Goal: Task Accomplishment & Management: Use online tool/utility

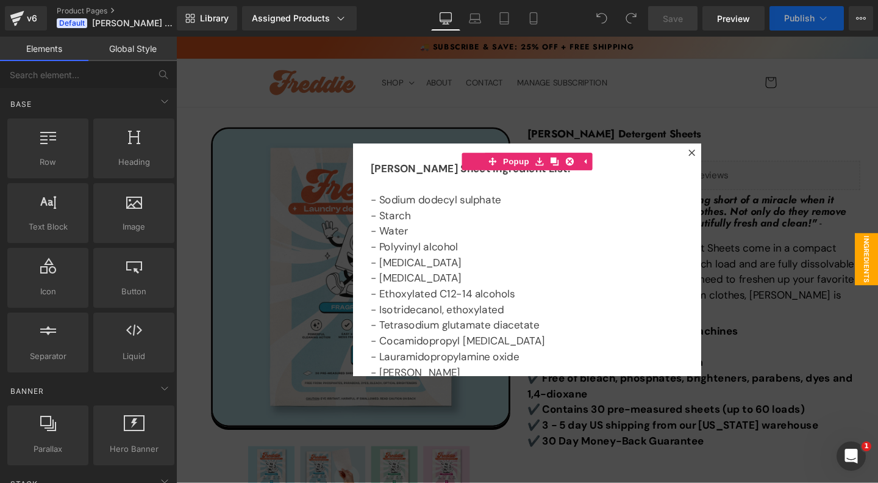
click at [719, 160] on icon at bounding box center [718, 158] width 7 height 7
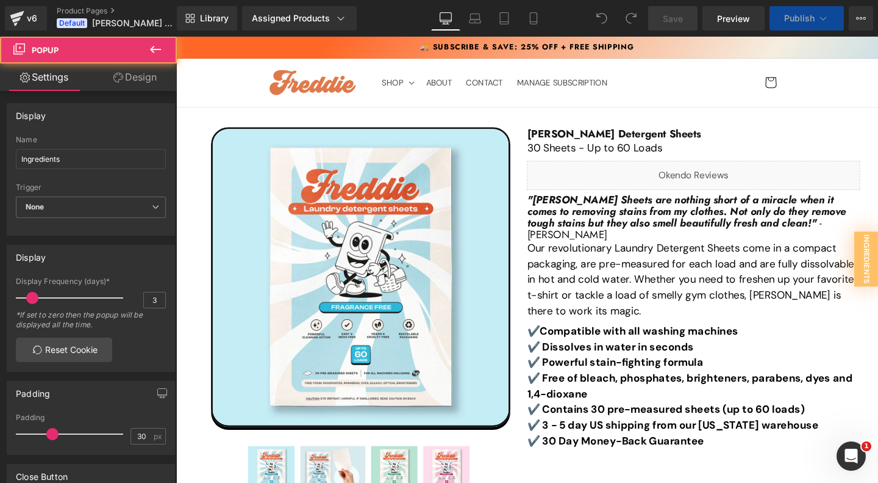
click at [719, 160] on div "30 Sheets - Up to 60 Loads Text Block" at bounding box center [720, 154] width 350 height 16
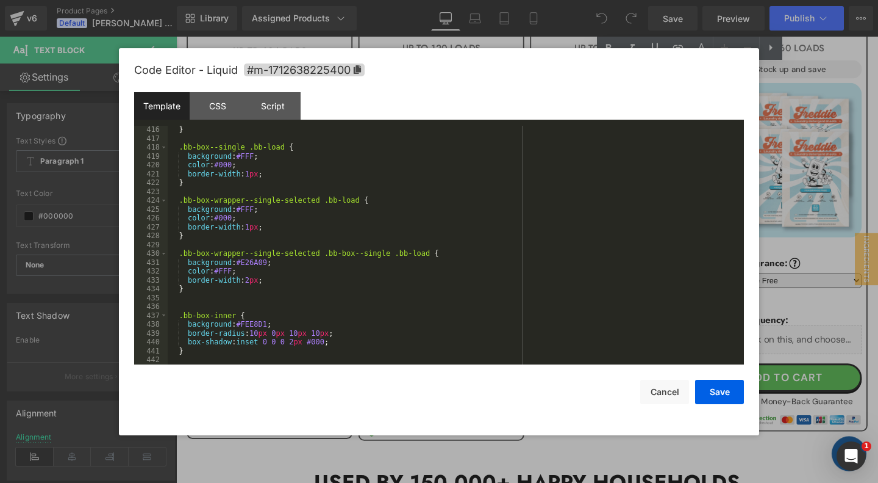
scroll to position [3858, 0]
click at [661, 396] on button "Cancel" at bounding box center [665, 391] width 49 height 24
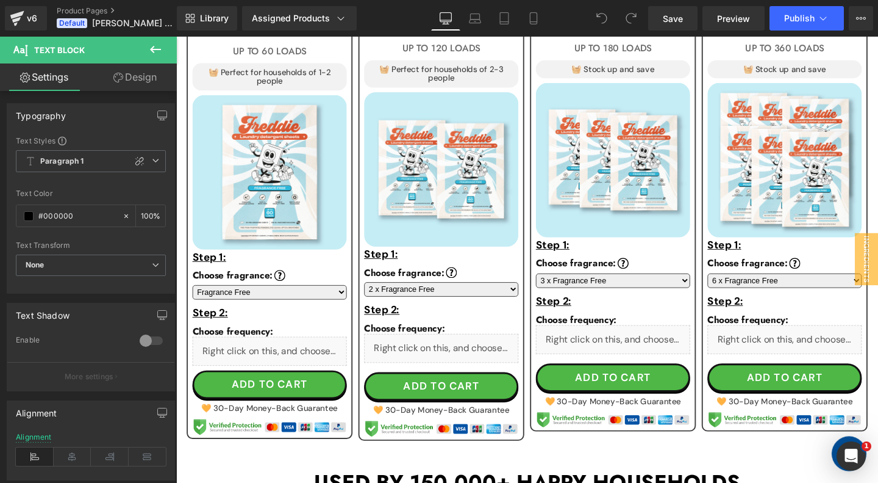
click at [849, 16] on div "Save Preview Publish Scheduled View Live Page View with current Template Save T…" at bounding box center [761, 18] width 235 height 24
click at [861, 18] on icon at bounding box center [861, 18] width 10 height 10
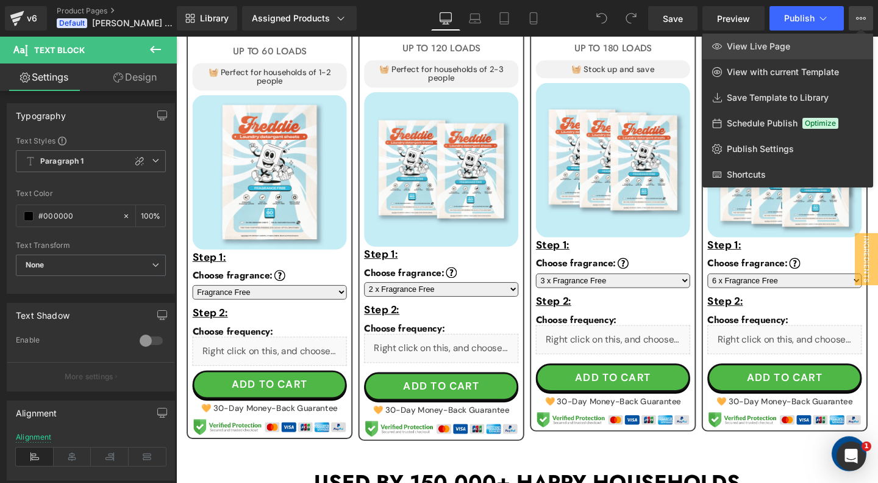
click at [760, 55] on link "View Live Page" at bounding box center [788, 47] width 171 height 26
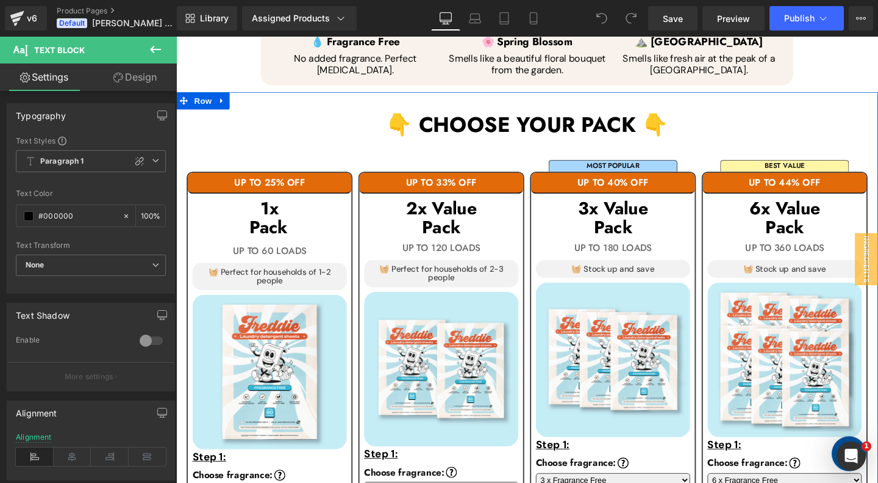
scroll to position [697, 0]
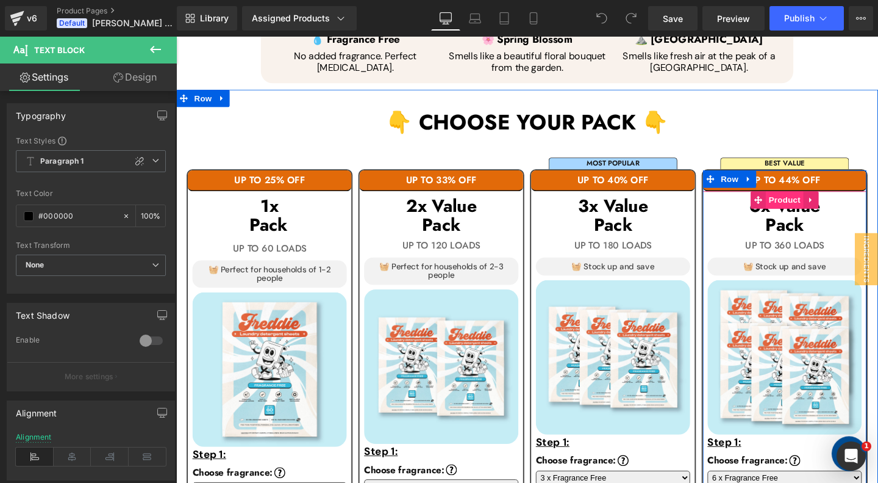
click at [815, 207] on span "Product" at bounding box center [817, 208] width 40 height 18
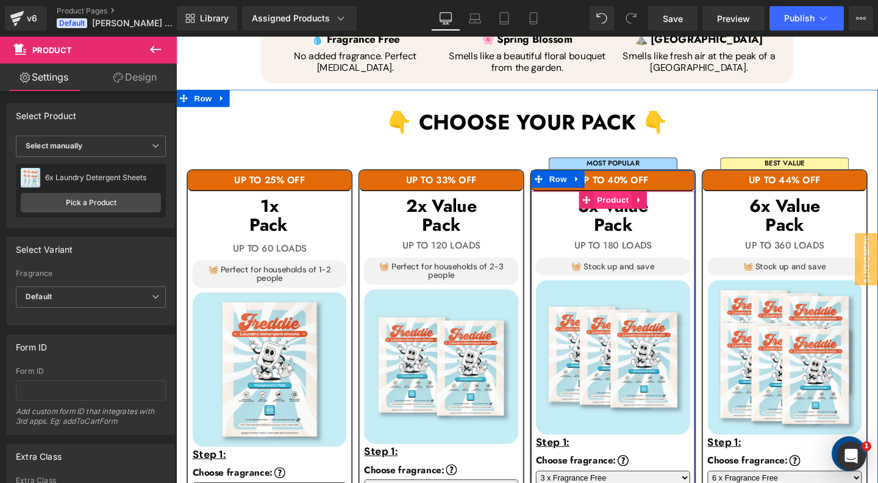
click at [636, 207] on span "Product" at bounding box center [636, 208] width 40 height 18
